Goal: Task Accomplishment & Management: Manage account settings

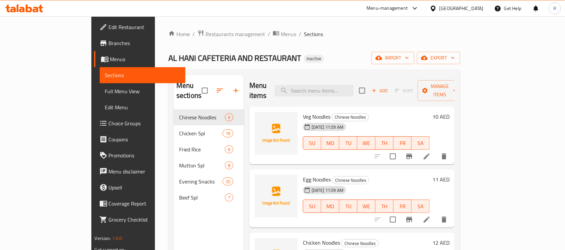
click at [350, 30] on ol "Home / Restaurants management / Menus / Sections" at bounding box center [314, 34] width 292 height 9
click at [382, 59] on icon "button" at bounding box center [378, 58] width 7 height 4
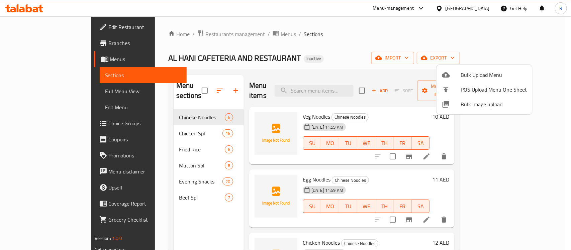
click at [469, 72] on span "Bulk Upload Menu" at bounding box center [494, 75] width 66 height 8
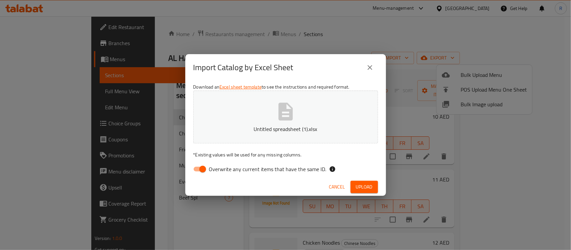
click at [203, 168] on input "Overwrite any current items that have the same ID." at bounding box center [203, 169] width 38 height 13
checkbox input "false"
click at [357, 183] on span "Upload" at bounding box center [364, 187] width 17 height 8
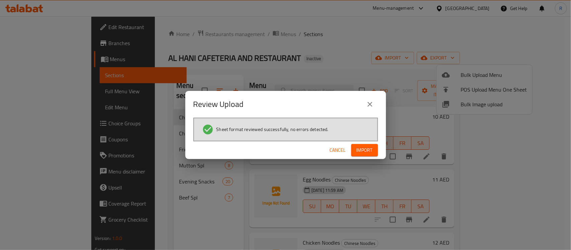
click at [372, 147] on span "Import" at bounding box center [365, 150] width 16 height 8
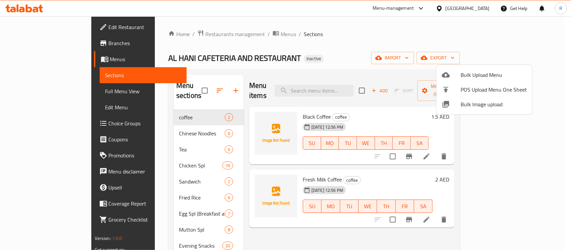
click at [150, 108] on div at bounding box center [285, 125] width 571 height 250
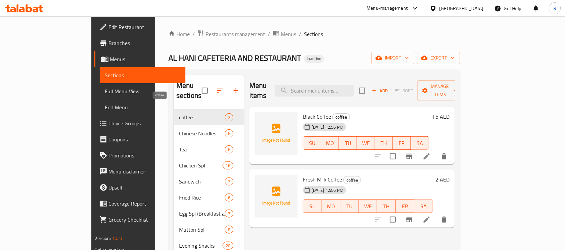
click at [179, 113] on span "coffee" at bounding box center [202, 117] width 46 height 8
click at [430, 217] on icon at bounding box center [427, 220] width 6 height 6
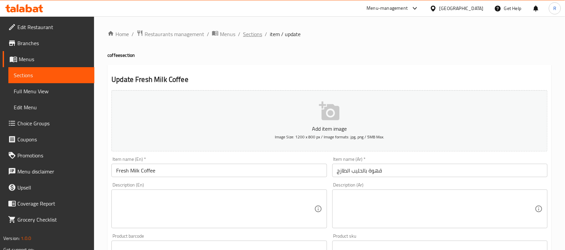
click at [260, 34] on span "Sections" at bounding box center [252, 34] width 19 height 8
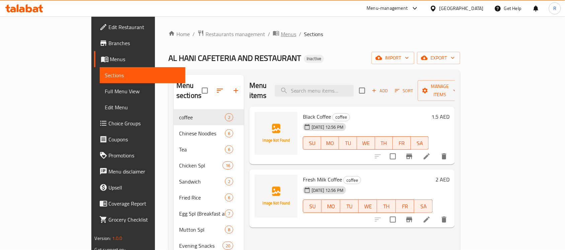
click at [281, 34] on span "Menus" at bounding box center [288, 34] width 15 height 8
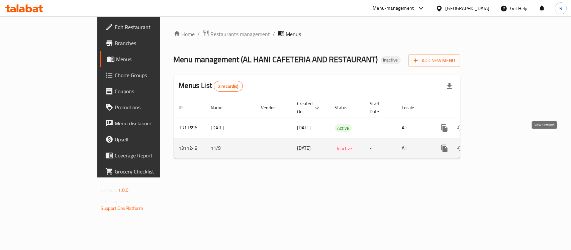
click at [497, 145] on icon "enhanced table" at bounding box center [493, 149] width 8 height 8
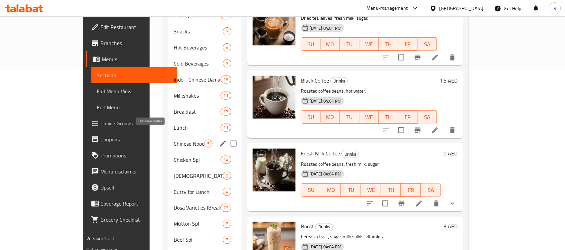
scroll to position [209, 0]
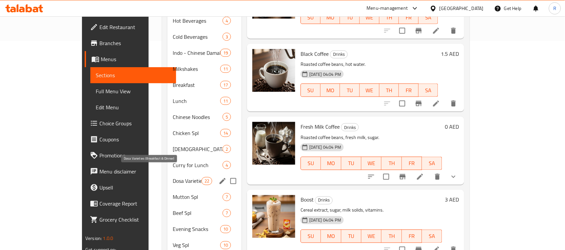
click at [173, 177] on span "Dosa Varieties (Breakfast & Dinner)" at bounding box center [187, 181] width 28 height 8
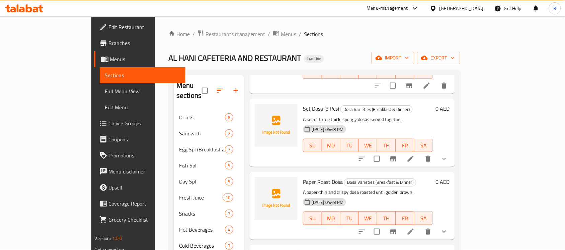
scroll to position [84, 0]
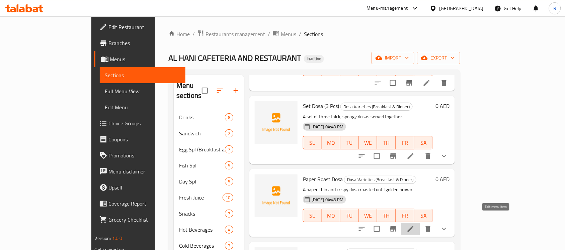
click at [415, 225] on icon at bounding box center [411, 229] width 8 height 8
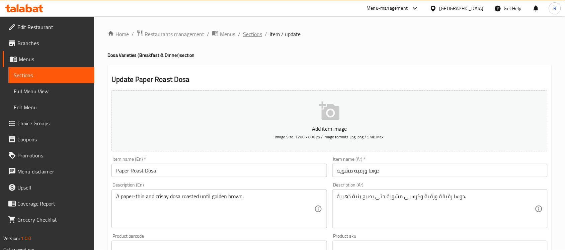
click at [259, 35] on span "Sections" at bounding box center [252, 34] width 19 height 8
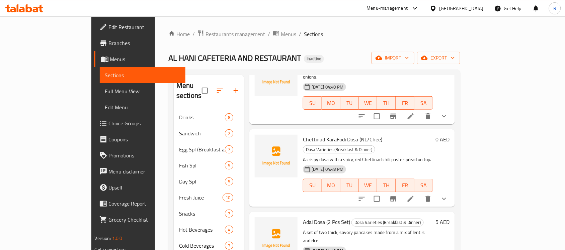
scroll to position [502, 0]
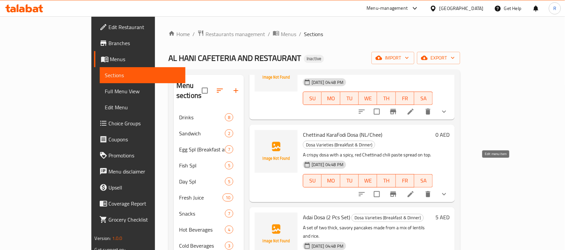
click at [414, 191] on icon at bounding box center [411, 194] width 6 height 6
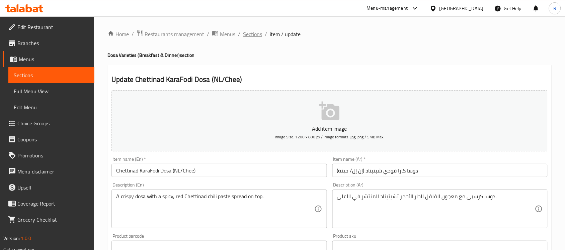
click at [253, 34] on span "Sections" at bounding box center [252, 34] width 19 height 8
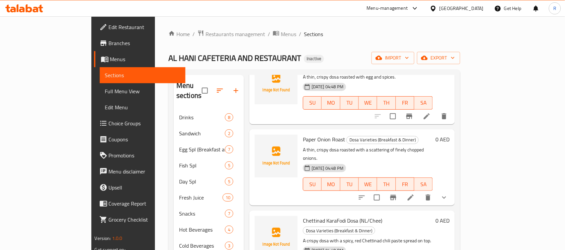
scroll to position [460, 0]
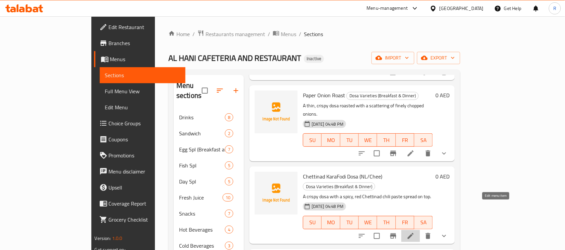
click at [415, 232] on icon at bounding box center [411, 236] width 8 height 8
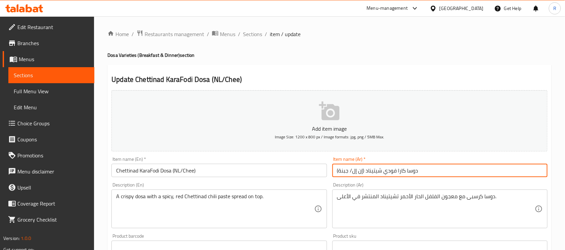
drag, startPoint x: 334, startPoint y: 171, endPoint x: 363, endPoint y: 174, distance: 29.6
click at [363, 174] on input "دوسا كارا فودي شيتيناد (إن إل/ جبنة)" at bounding box center [439, 170] width 215 height 13
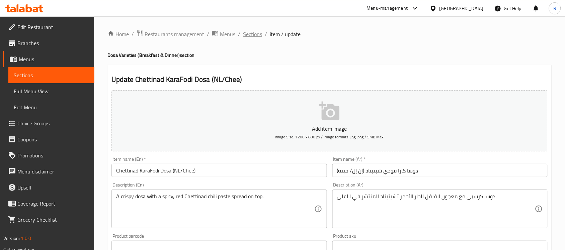
click at [252, 31] on span "Sections" at bounding box center [252, 34] width 19 height 8
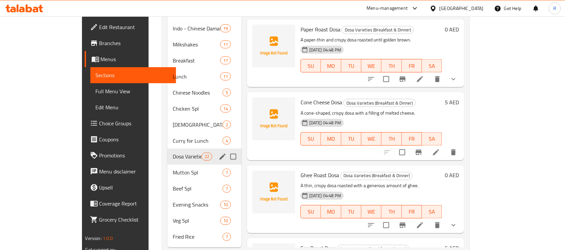
scroll to position [239, 0]
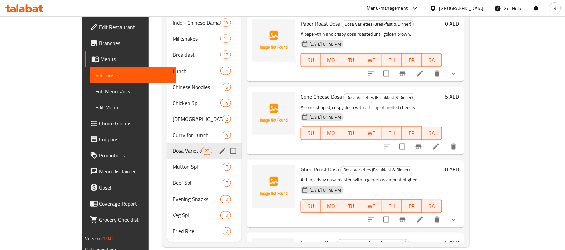
click at [167, 146] on div "Dosa Varieties (Breakfast & Dinner) 22" at bounding box center [204, 151] width 74 height 16
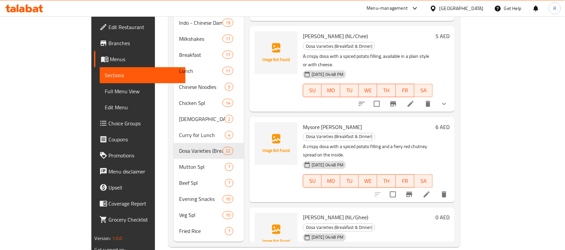
scroll to position [669, 0]
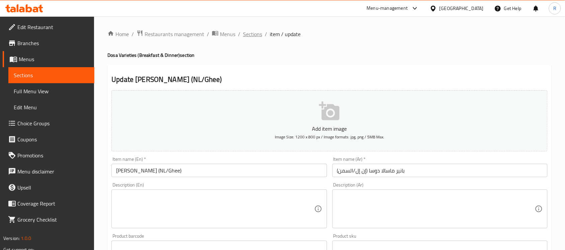
click at [258, 33] on span "Sections" at bounding box center [252, 34] width 19 height 8
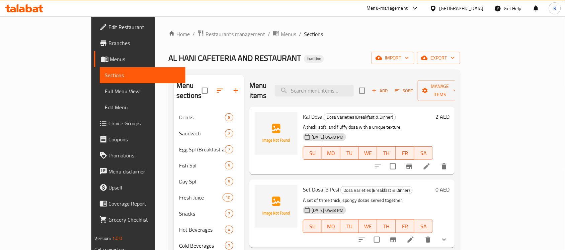
click at [281, 34] on span "Menus" at bounding box center [288, 34] width 15 height 8
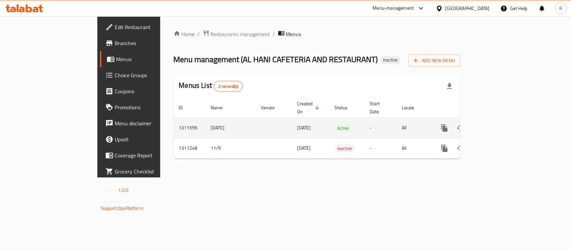
click at [496, 125] on icon "enhanced table" at bounding box center [493, 128] width 6 height 6
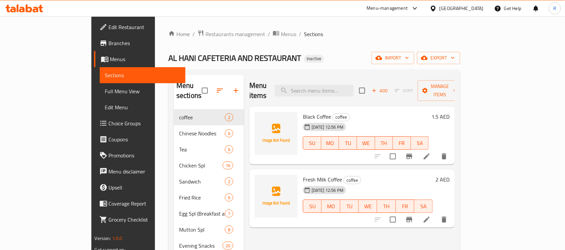
click at [223, 39] on div "Home / Restaurants management / Menus / Sections AL HANI CAFETERIA AND RESTAURA…" at bounding box center [314, 180] width 292 height 301
click at [281, 37] on span "Menus" at bounding box center [288, 34] width 15 height 8
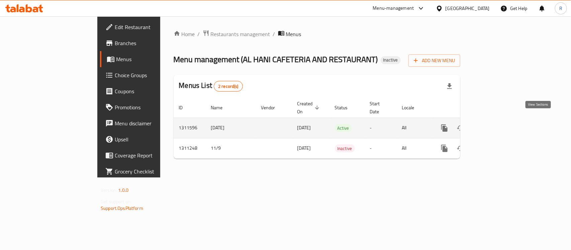
click at [497, 124] on icon "enhanced table" at bounding box center [493, 128] width 8 height 8
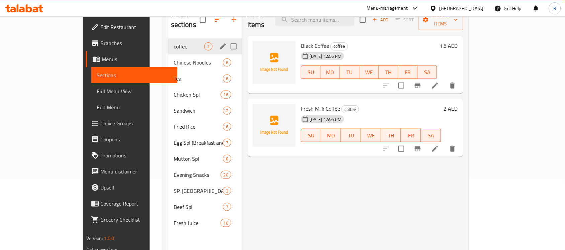
scroll to position [52, 0]
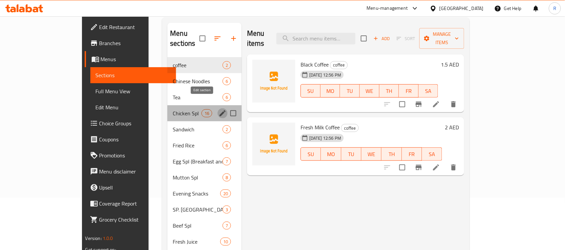
click at [219, 109] on icon "edit" at bounding box center [223, 113] width 8 height 8
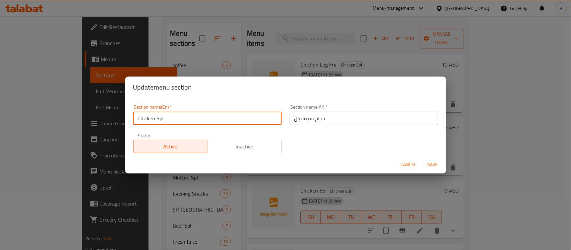
drag, startPoint x: 165, startPoint y: 118, endPoint x: 162, endPoint y: 122, distance: 5.0
click at [162, 122] on input "Chicken Spl" at bounding box center [207, 118] width 149 height 13
click at [187, 119] on input "Chicken Spl" at bounding box center [207, 118] width 149 height 13
click at [408, 159] on button "Cancel" at bounding box center [408, 165] width 21 height 12
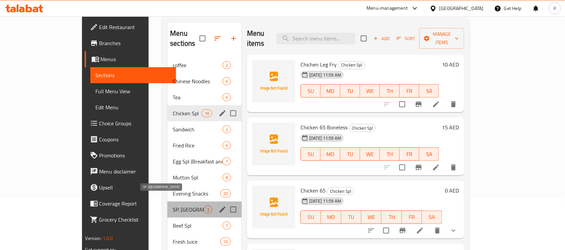
click at [173, 206] on span "SP. [GEOGRAPHIC_DATA]" at bounding box center [188, 210] width 31 height 8
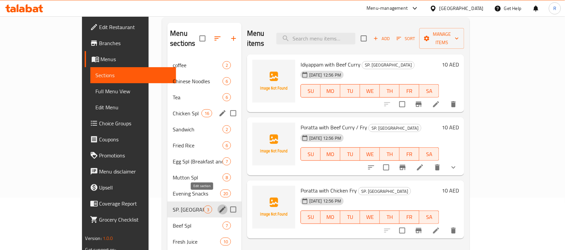
click at [219, 206] on icon "edit" at bounding box center [223, 210] width 8 height 8
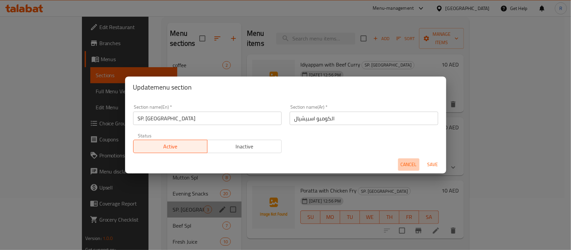
click at [406, 164] on span "Cancel" at bounding box center [409, 165] width 16 height 8
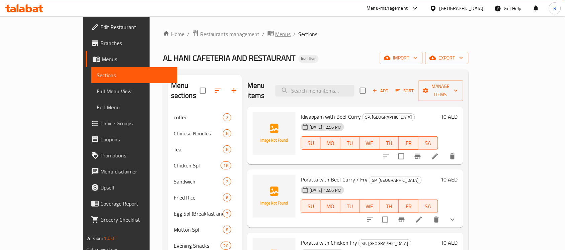
click at [275, 32] on span "Menus" at bounding box center [282, 34] width 15 height 8
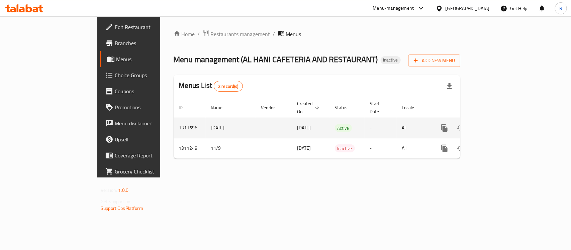
click at [497, 124] on icon "enhanced table" at bounding box center [493, 128] width 8 height 8
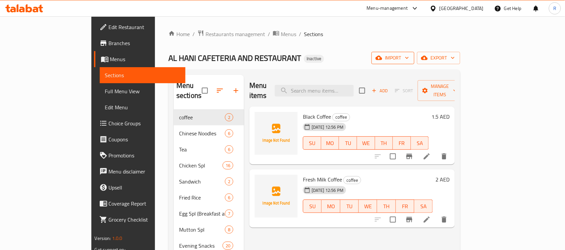
click at [410, 58] on icon "button" at bounding box center [407, 58] width 7 height 7
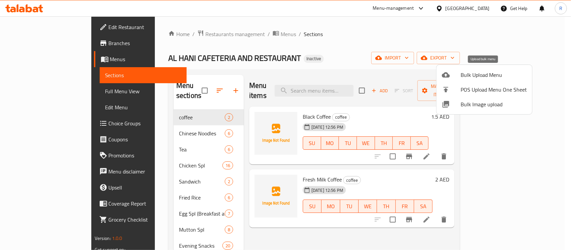
click at [481, 73] on span "Bulk Upload Menu" at bounding box center [494, 75] width 66 height 8
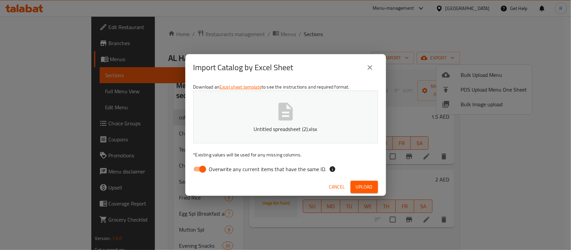
click at [200, 172] on input "Overwrite any current items that have the same ID." at bounding box center [203, 169] width 38 height 13
checkbox input "false"
click at [365, 187] on span "Upload" at bounding box center [364, 187] width 17 height 8
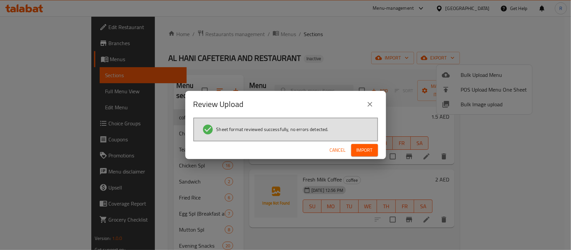
click at [371, 151] on span "Import" at bounding box center [365, 150] width 16 height 8
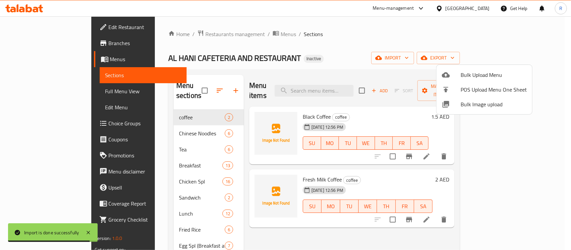
click at [326, 44] on div at bounding box center [285, 125] width 571 height 250
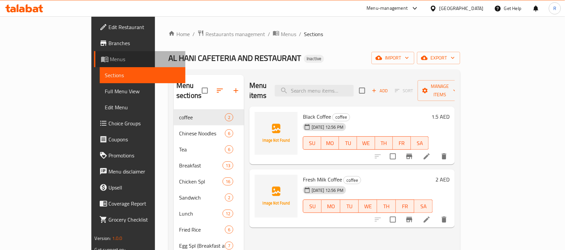
click at [110, 55] on span "Menus" at bounding box center [145, 59] width 70 height 8
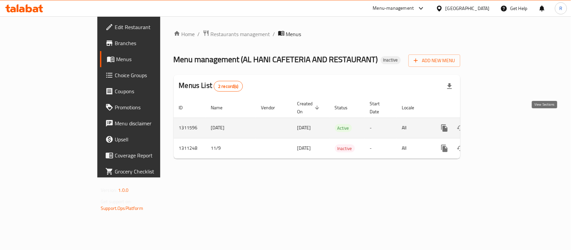
click at [497, 124] on icon "enhanced table" at bounding box center [493, 128] width 8 height 8
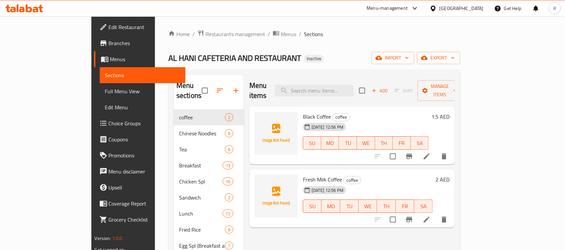
click at [105, 93] on span "Full Menu View" at bounding box center [142, 91] width 75 height 8
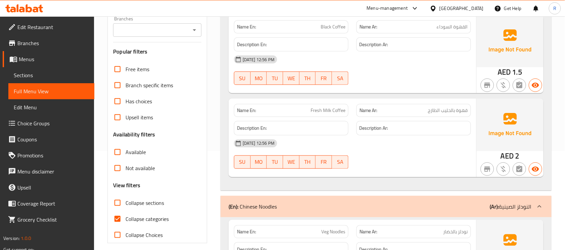
scroll to position [167, 0]
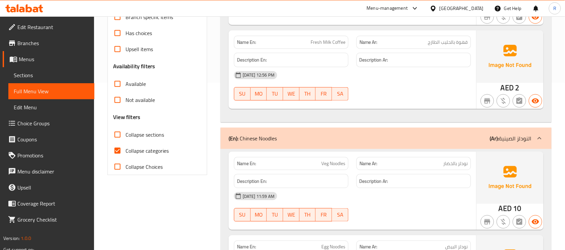
click at [121, 150] on input "Collapse categories" at bounding box center [117, 151] width 16 height 16
checkbox input "false"
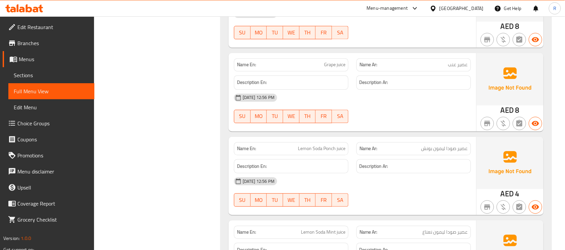
scroll to position [18479, 0]
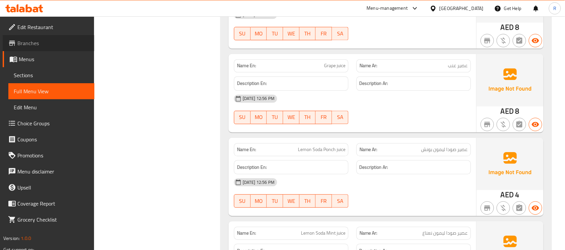
click at [64, 45] on span "Branches" at bounding box center [53, 43] width 72 height 8
